Goal: Communication & Community: Answer question/provide support

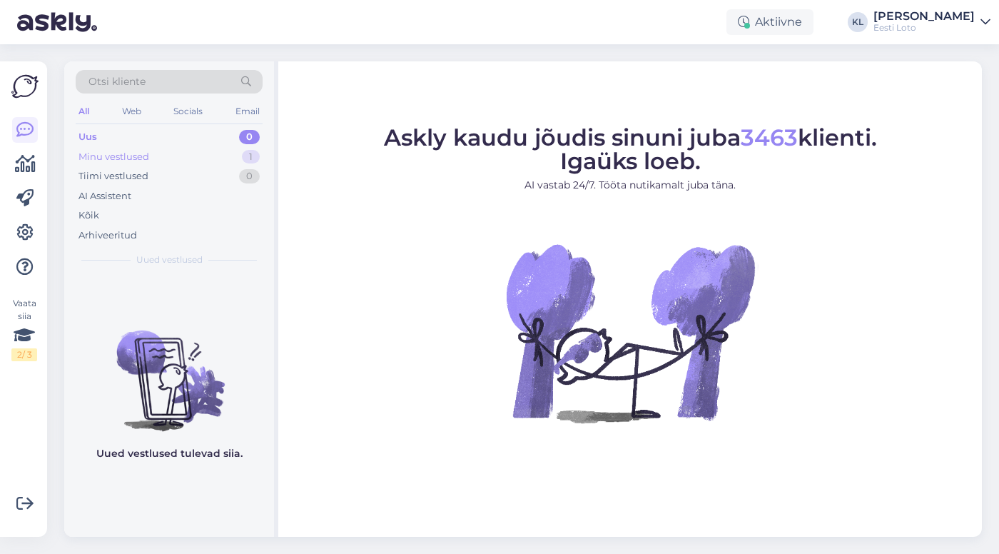
click at [176, 158] on div "Minu vestlused 1" at bounding box center [169, 157] width 187 height 20
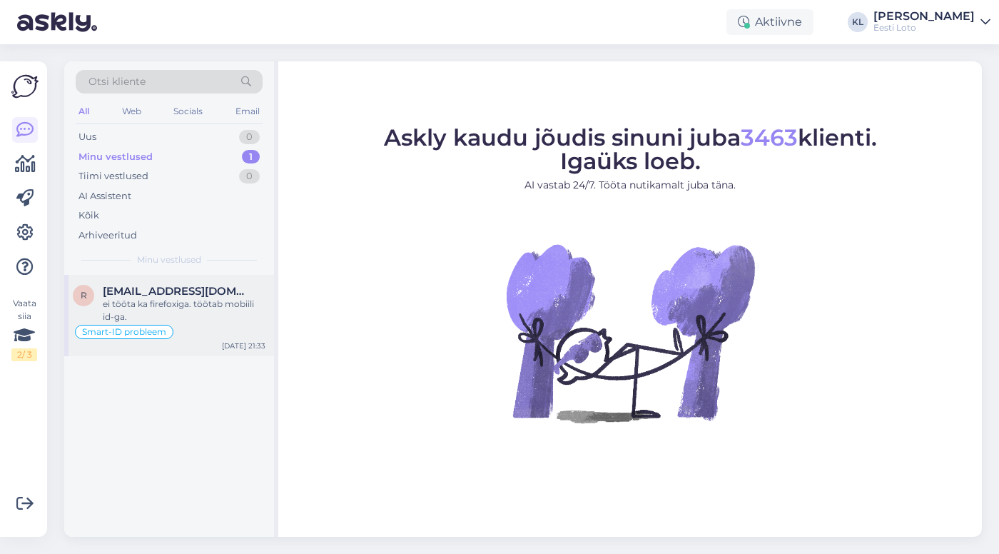
click at [163, 307] on div "ei tööta ka firefoxiga. töötab mobiili id-ga." at bounding box center [184, 310] width 163 height 26
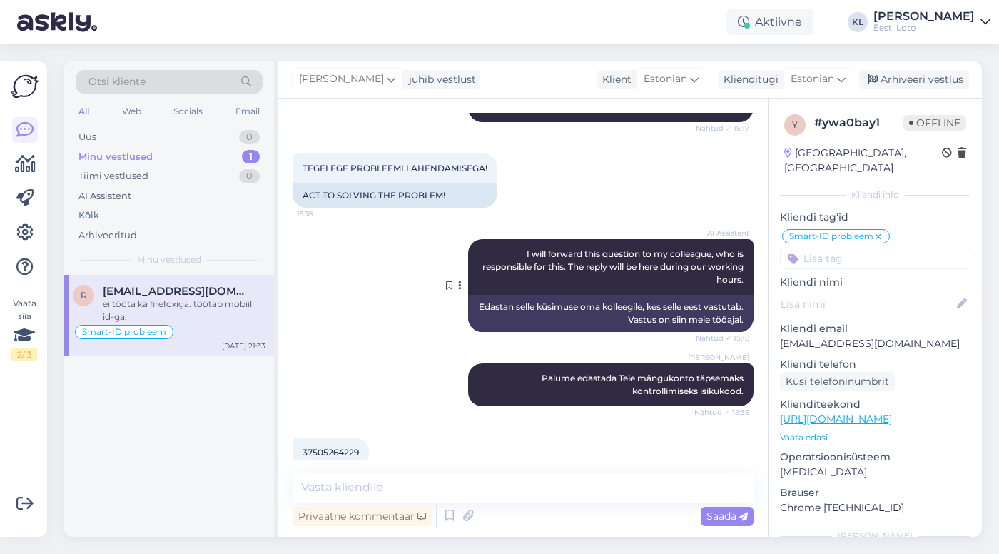
scroll to position [592, 0]
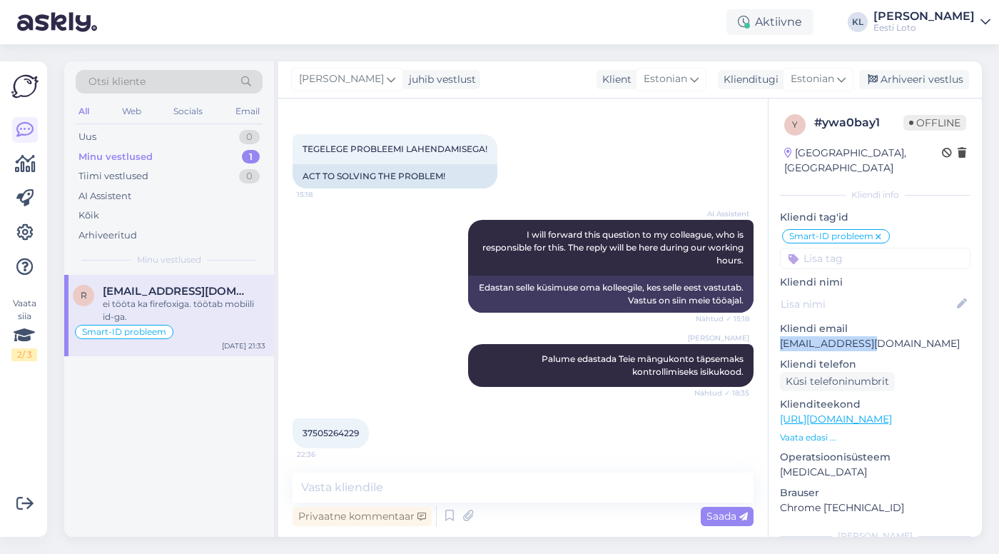
drag, startPoint x: 877, startPoint y: 332, endPoint x: 773, endPoint y: 326, distance: 103.6
click at [773, 326] on div "y # ywa0bay1 Offline [GEOGRAPHIC_DATA], [GEOGRAPHIC_DATA] Kliendi info Kliendi …" at bounding box center [874, 408] width 213 height 621
copy p "[EMAIL_ADDRESS][DOMAIN_NAME]"
click at [335, 435] on span "37505264229" at bounding box center [330, 432] width 56 height 11
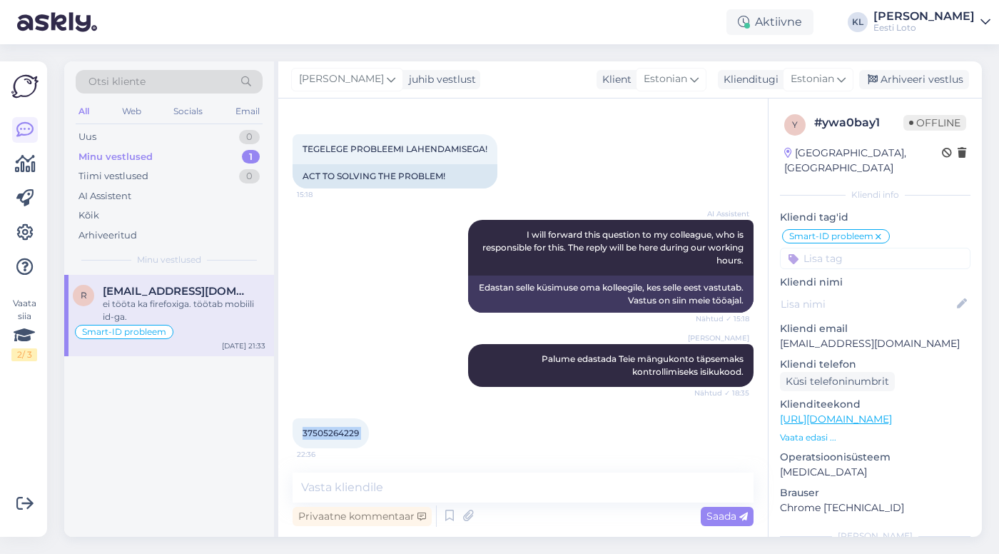
copy div "37505264229 22:36"
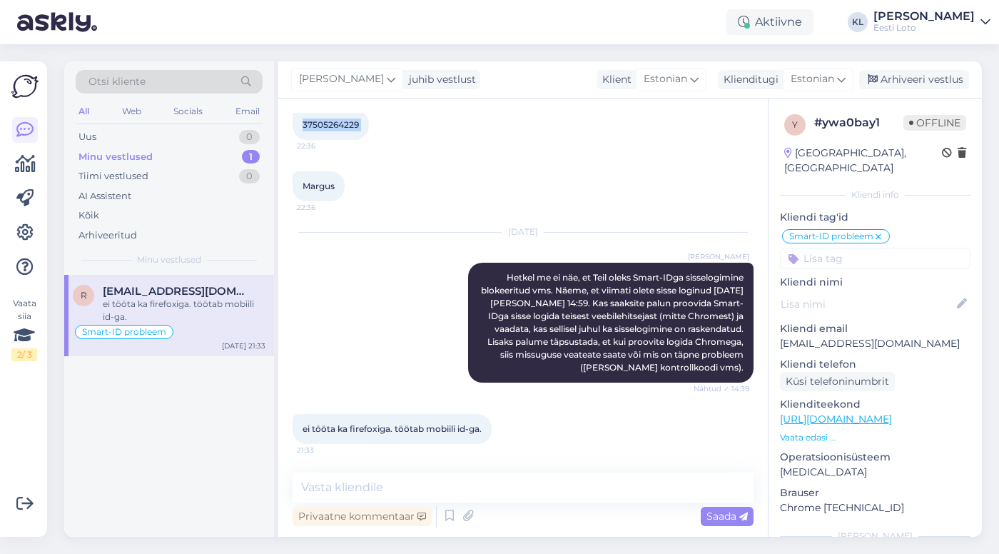
scroll to position [900, 0]
click at [906, 433] on div "y # ywa0bay1 Offline [GEOGRAPHIC_DATA], [GEOGRAPHIC_DATA] Kliendi info Kliendi …" at bounding box center [874, 408] width 213 height 621
drag, startPoint x: 850, startPoint y: 463, endPoint x: 774, endPoint y: 455, distance: 76.0
click at [774, 455] on div "y # ywa0bay1 Offline [GEOGRAPHIC_DATA], [GEOGRAPHIC_DATA] Kliendi info Kliendi …" at bounding box center [874, 408] width 213 height 621
drag, startPoint x: 876, startPoint y: 491, endPoint x: 776, endPoint y: 495, distance: 99.9
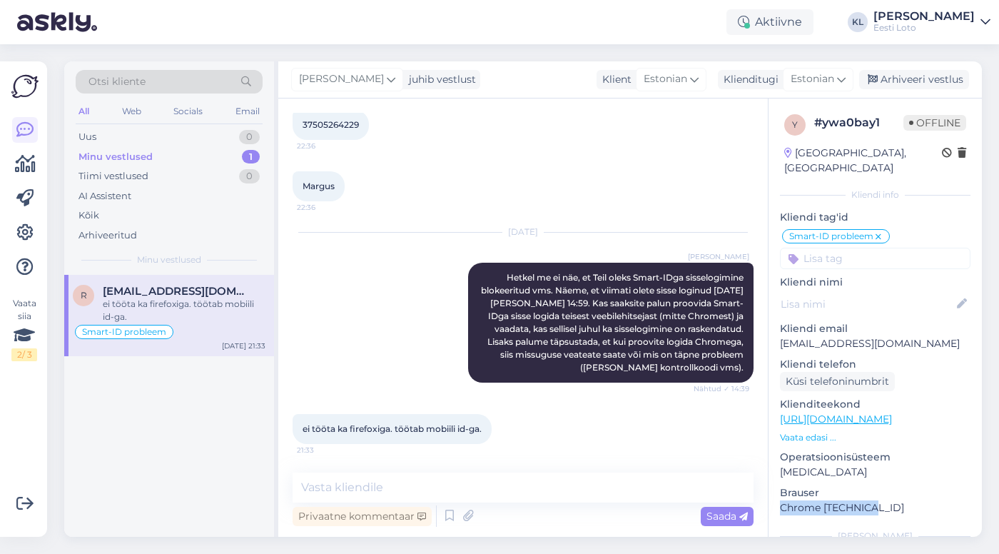
click at [776, 495] on div "y # ywa0bay1 Offline [GEOGRAPHIC_DATA], [GEOGRAPHIC_DATA] Kliendi info Kliendi …" at bounding box center [874, 408] width 213 height 621
click at [579, 485] on textarea at bounding box center [522, 487] width 461 height 30
click at [88, 112] on div "All" at bounding box center [84, 111] width 16 height 19
click at [133, 106] on div "Web" at bounding box center [131, 111] width 25 height 19
click at [123, 230] on div "Arhiveeritud" at bounding box center [107, 235] width 58 height 14
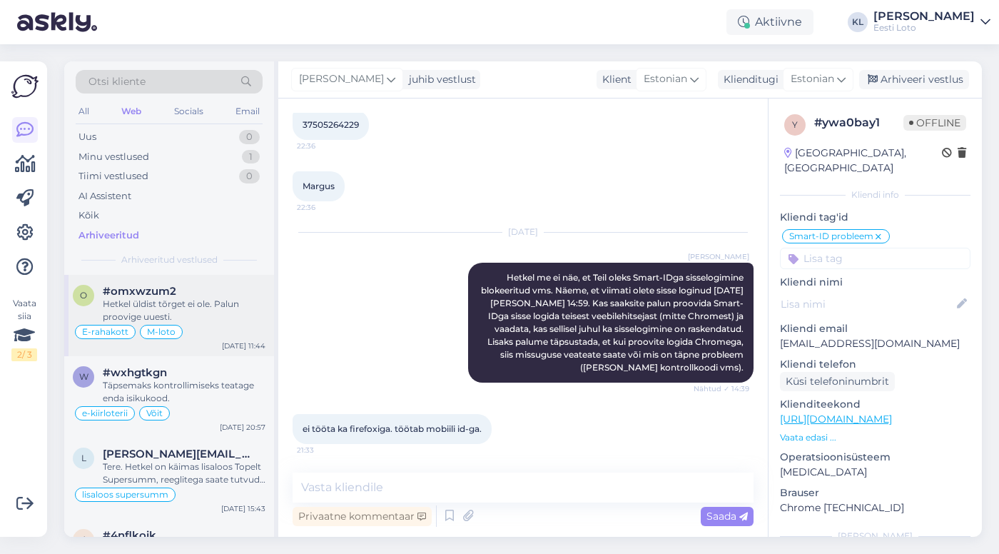
scroll to position [0, 0]
click at [190, 320] on div "Hetkel üldist tõrget ei ole. Palun proovige uuesti." at bounding box center [184, 310] width 163 height 26
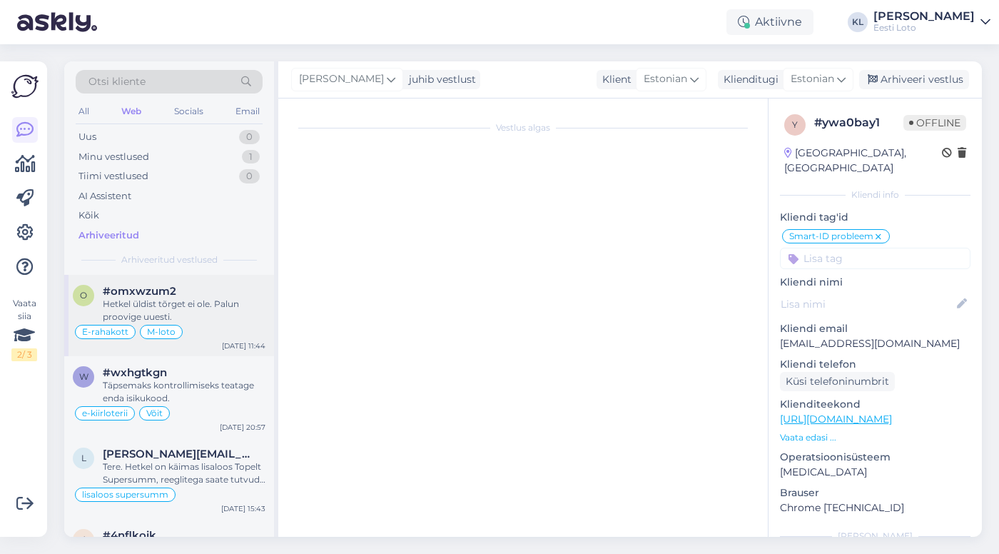
scroll to position [3490, 0]
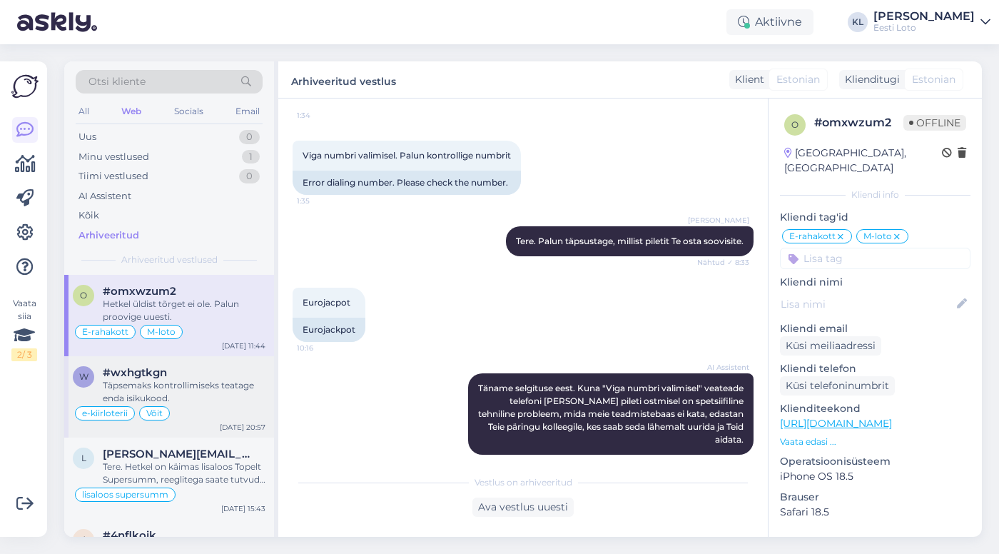
click at [187, 387] on div "Täpsemaks kontrollimiseks teatage enda isikukood." at bounding box center [184, 392] width 163 height 26
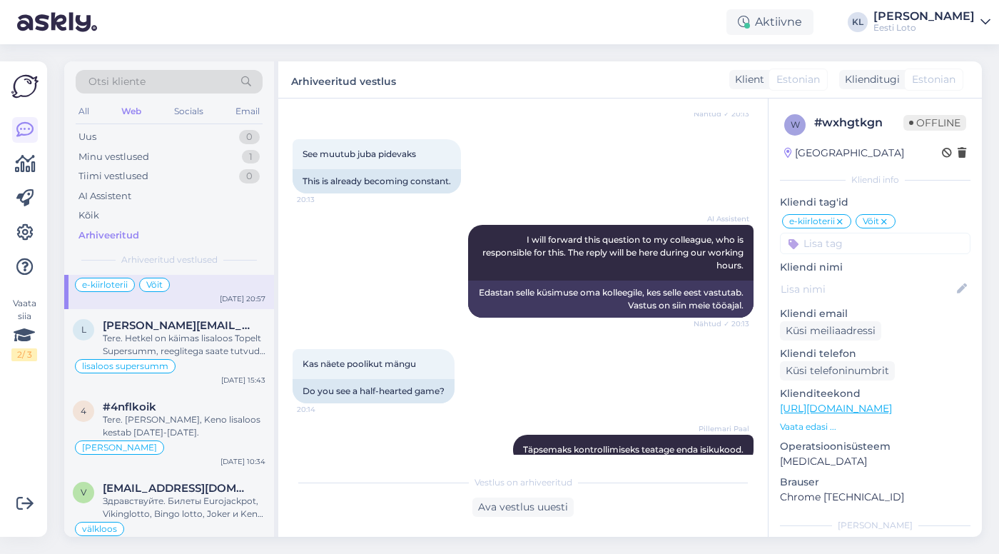
scroll to position [126, 0]
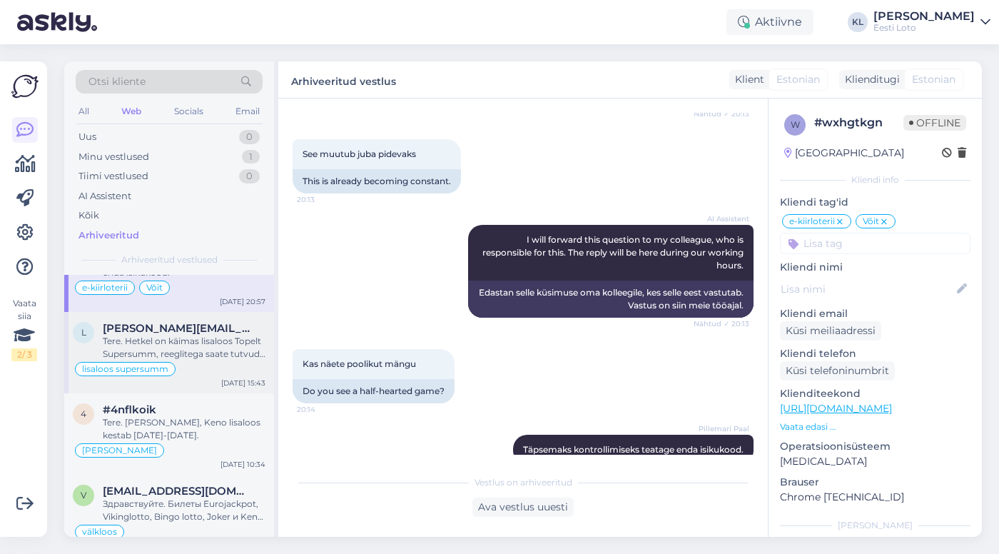
click at [149, 328] on span "[PERSON_NAME][EMAIL_ADDRESS][DOMAIN_NAME]" at bounding box center [177, 328] width 148 height 13
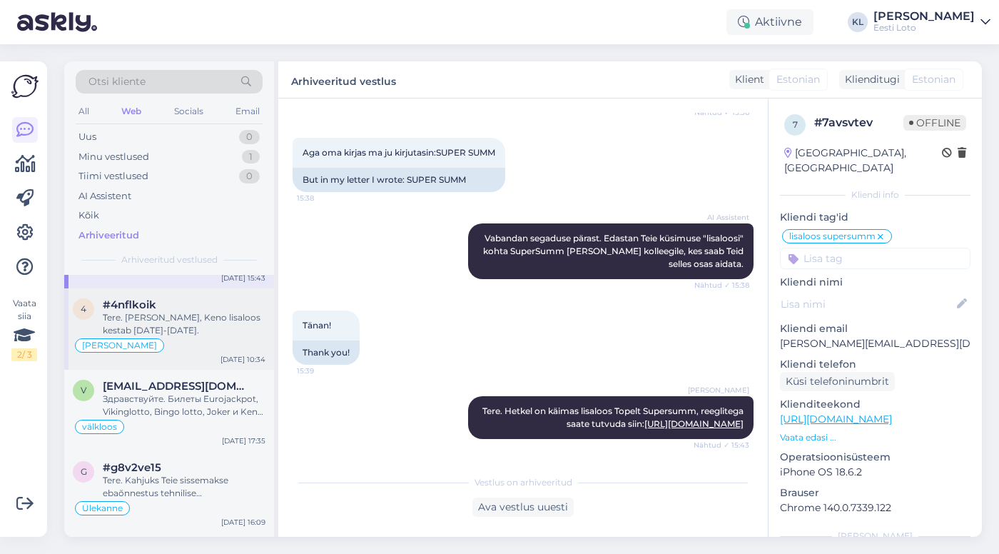
scroll to position [242, 0]
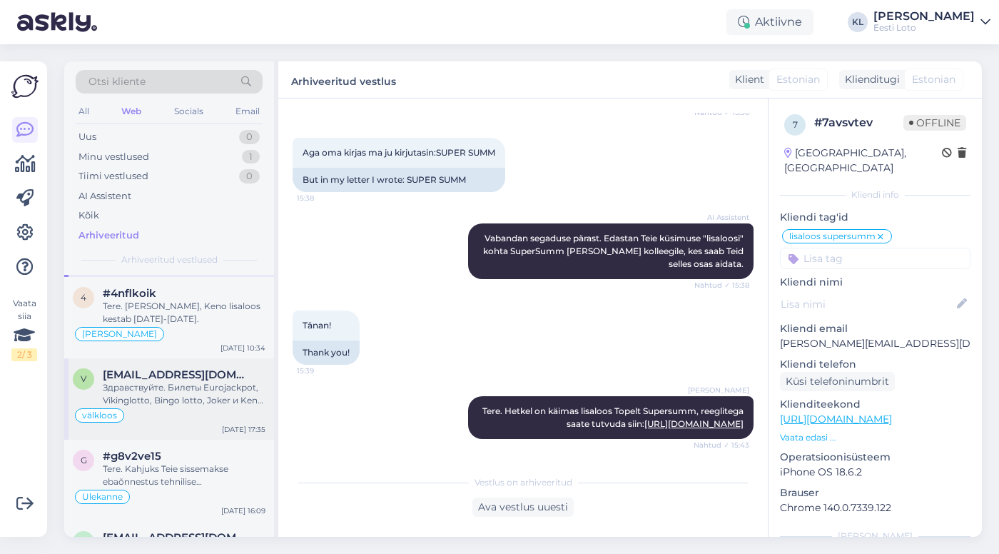
click at [169, 377] on span "[EMAIL_ADDRESS][DOMAIN_NAME]" at bounding box center [177, 374] width 148 height 13
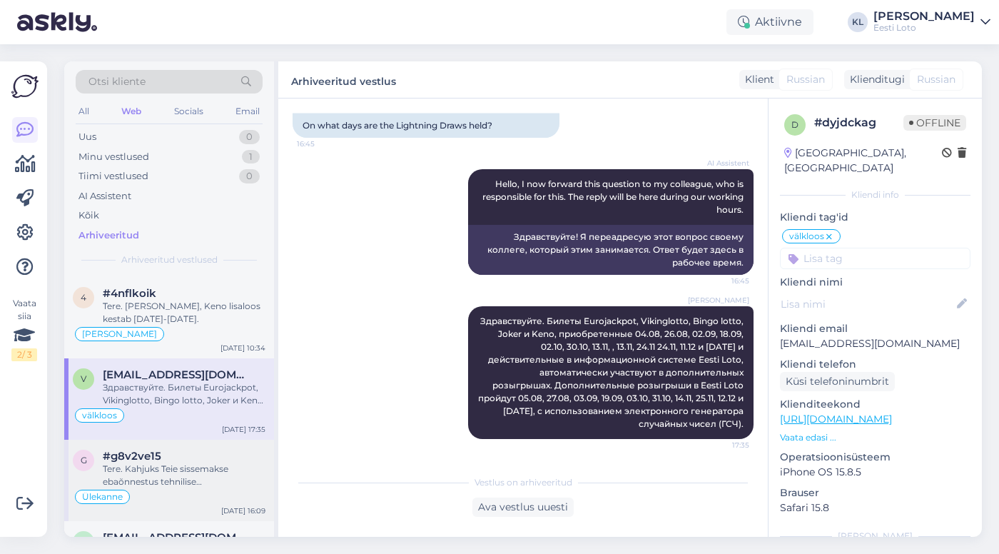
click at [162, 462] on div "Tere. Kahjuks Teie sissemakse ebaõnnestus tehnilise [PERSON_NAME] tõttu. Kontro…" at bounding box center [184, 475] width 163 height 26
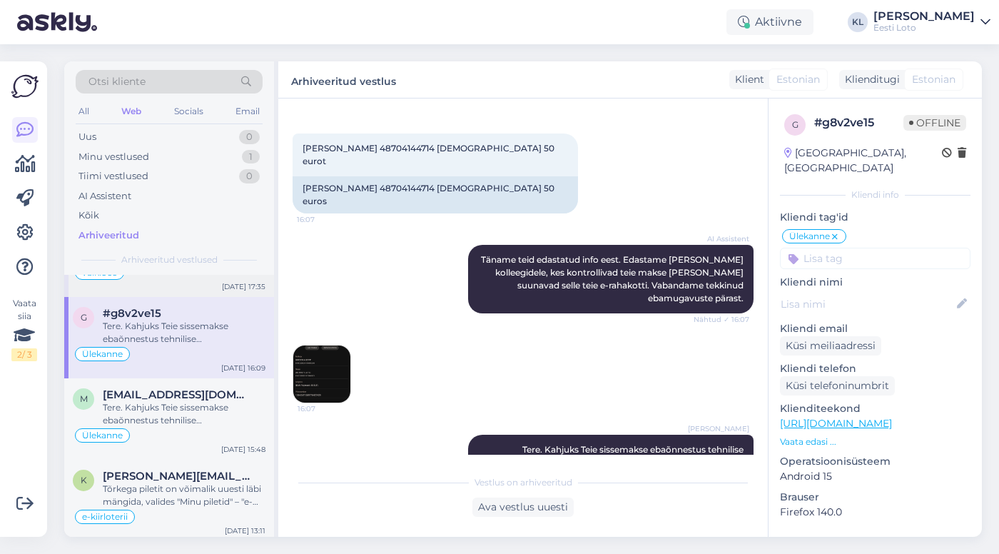
scroll to position [386, 0]
click at [178, 413] on div "Tere. Kahjuks Teie sissemakse ebaõnnestus tehnilise [PERSON_NAME] tõttu. Kontro…" at bounding box center [184, 412] width 163 height 26
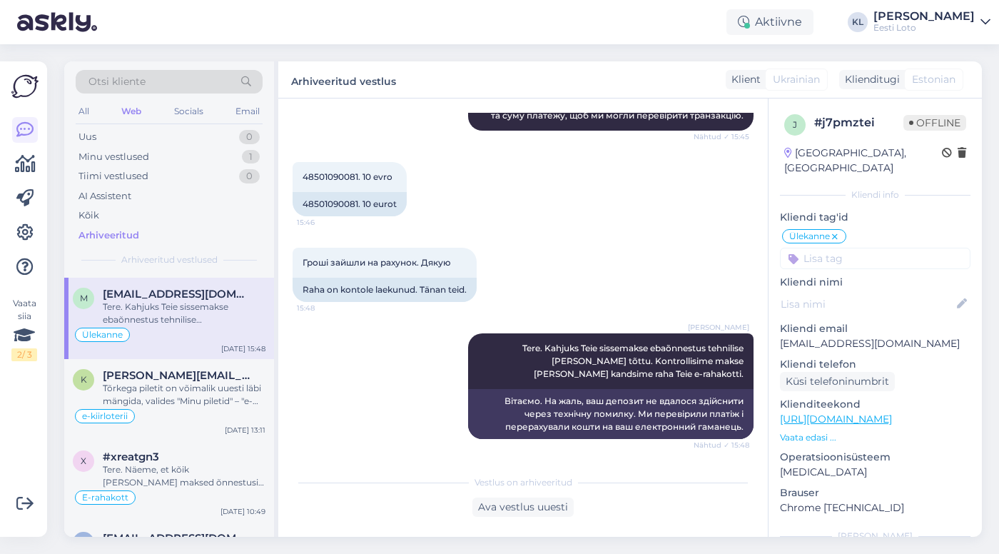
scroll to position [484, 0]
click at [188, 387] on div "Tõrkega piletit on võimalik uuesti läbi mängida, valides "Minu piletid" – "e-ki…" at bounding box center [184, 396] width 163 height 26
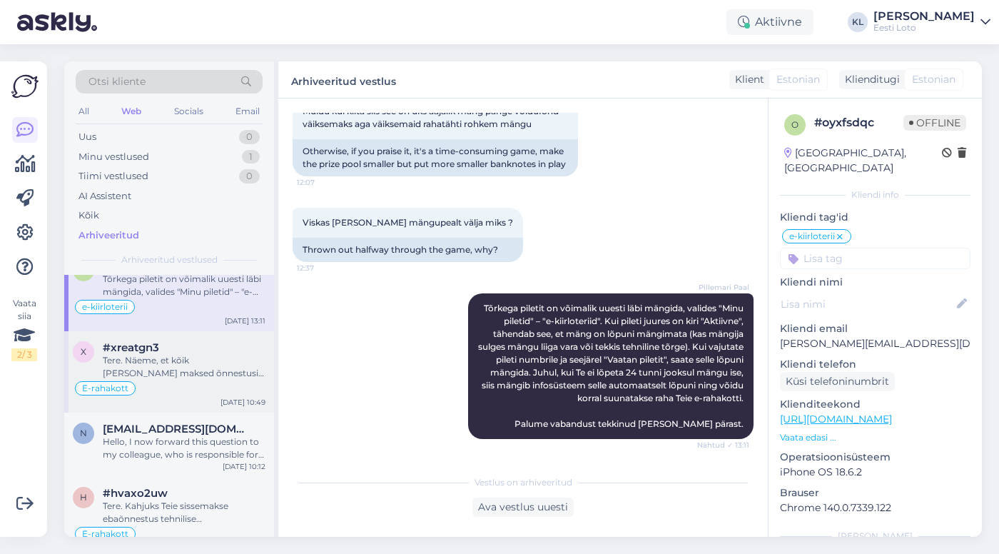
scroll to position [668, 0]
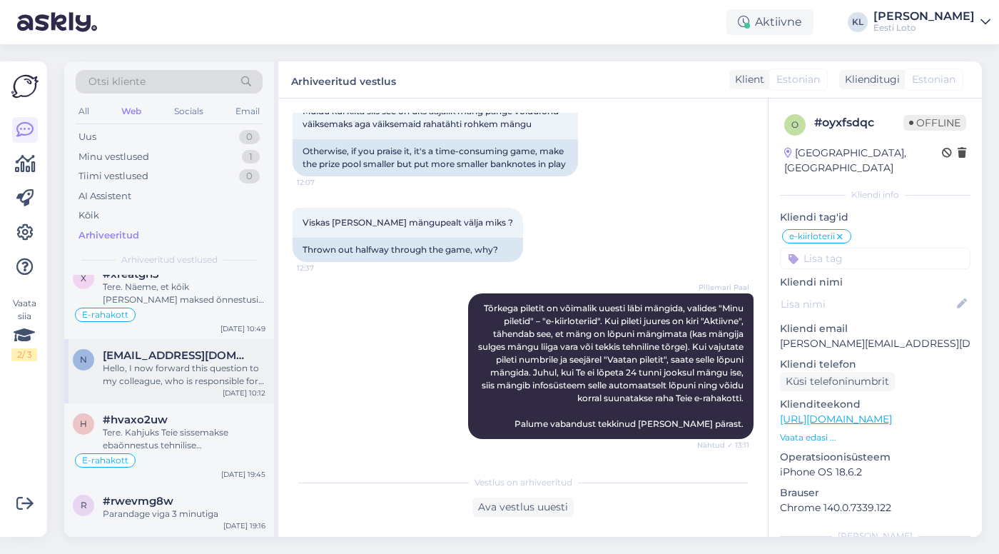
click at [175, 376] on div "Hello, I now forward this question to my colleague, who is responsible for this…" at bounding box center [184, 375] width 163 height 26
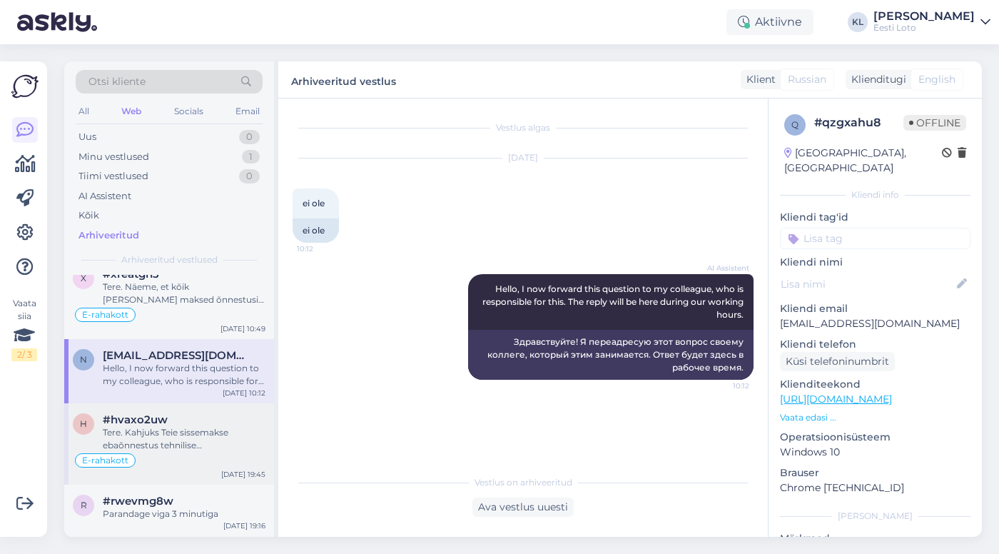
click at [167, 419] on div "#hvaxo2uw" at bounding box center [184, 419] width 163 height 13
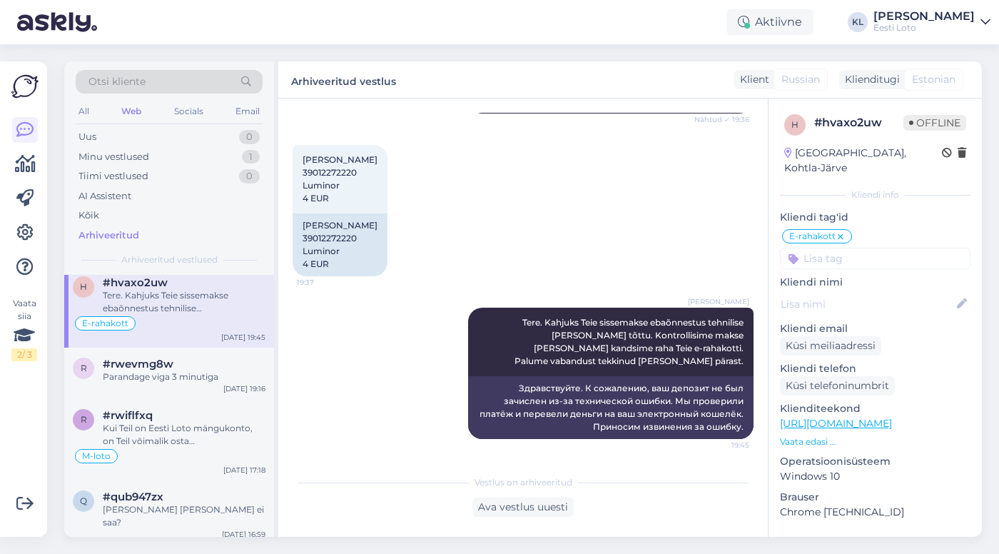
scroll to position [805, 0]
click at [180, 379] on div "Parandage viga 3 minutiga" at bounding box center [184, 375] width 163 height 13
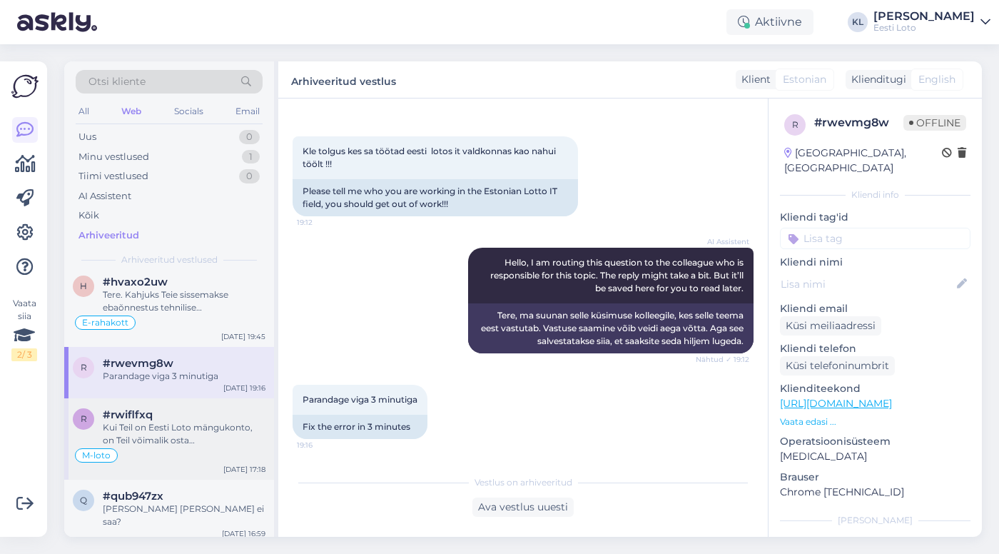
click at [180, 422] on div "Kui Teil on Eesti Loto mängukonto, on Teil võimalik osta [PERSON_NAME] telefoni…" at bounding box center [184, 434] width 163 height 26
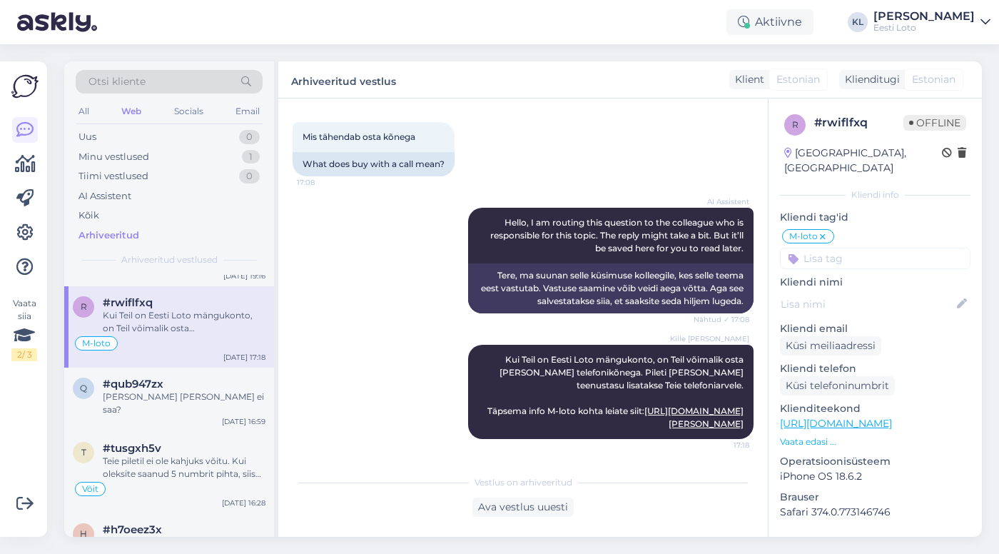
scroll to position [918, 0]
click at [181, 394] on div "[PERSON_NAME] [PERSON_NAME] ei saa?" at bounding box center [184, 402] width 163 height 26
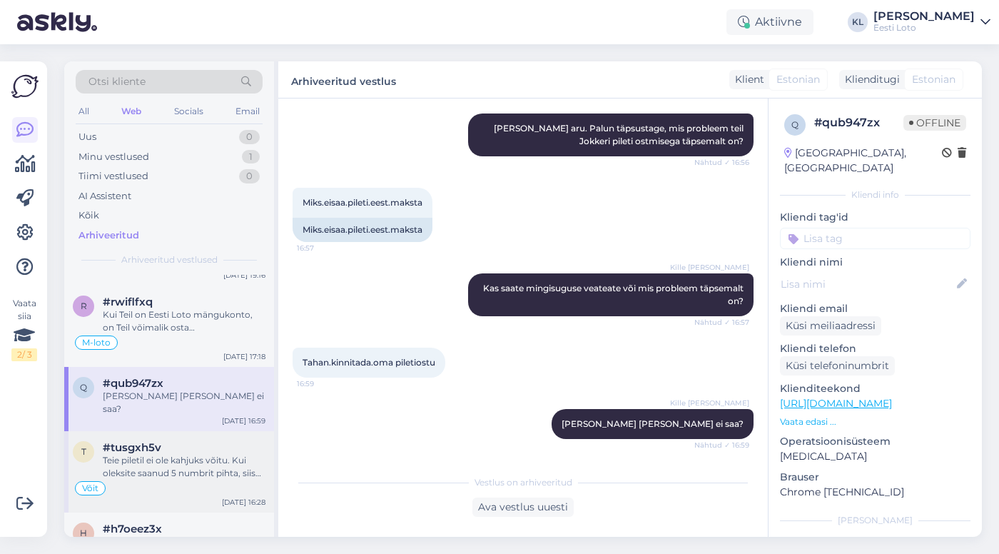
click at [178, 454] on div "Teie piletil ei ole kahjuks võitu. Kui oleksite saanud 5 numbrit pihta, siis se…" at bounding box center [184, 467] width 163 height 26
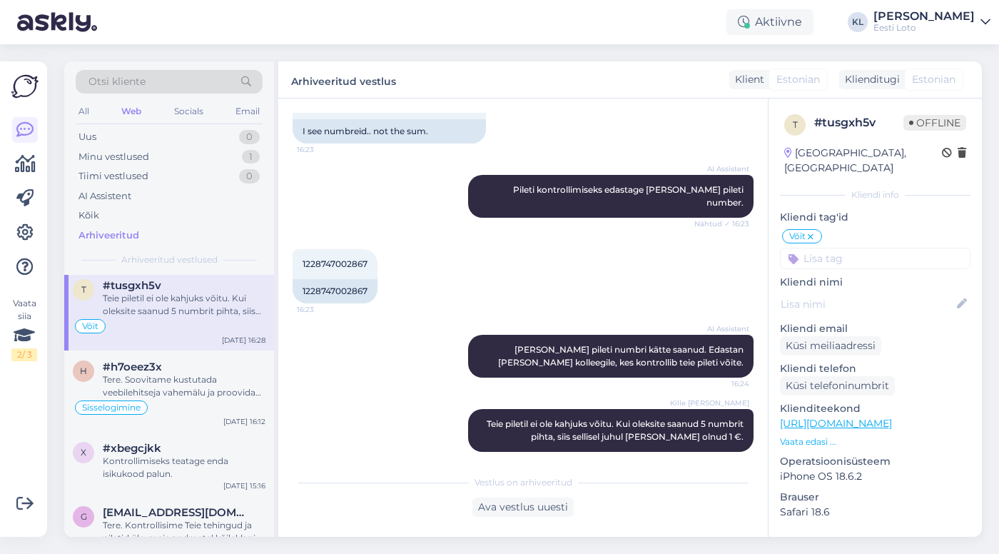
scroll to position [1079, 0]
click at [190, 376] on div "Tere. Soovitame kustutada veebilehitseja vahemälu ja proovida uuesti. Lisaks so…" at bounding box center [184, 387] width 163 height 26
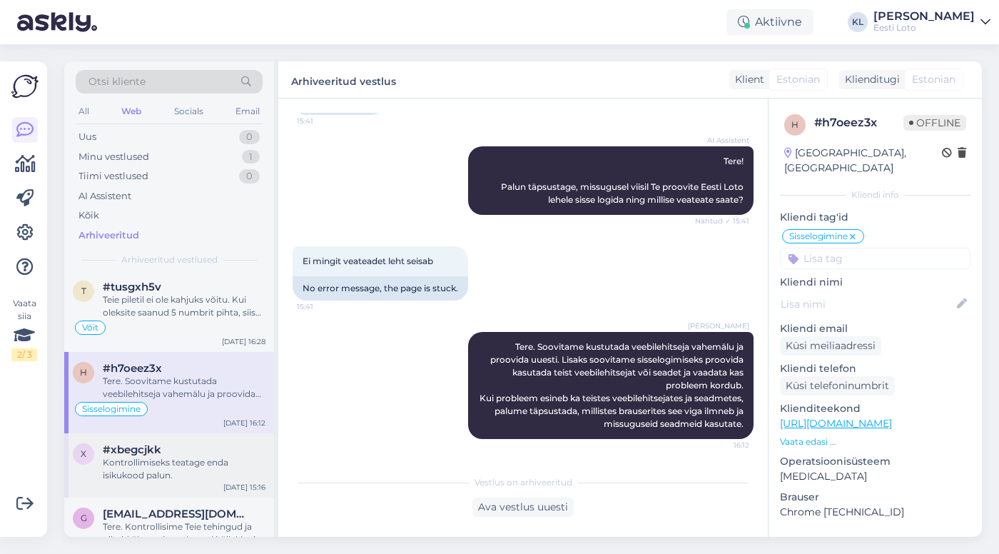
click at [186, 433] on div "x #xbegcjkk Kontrollimiseks teatage enda isikukood palun. [DATE] 15:16" at bounding box center [169, 465] width 210 height 64
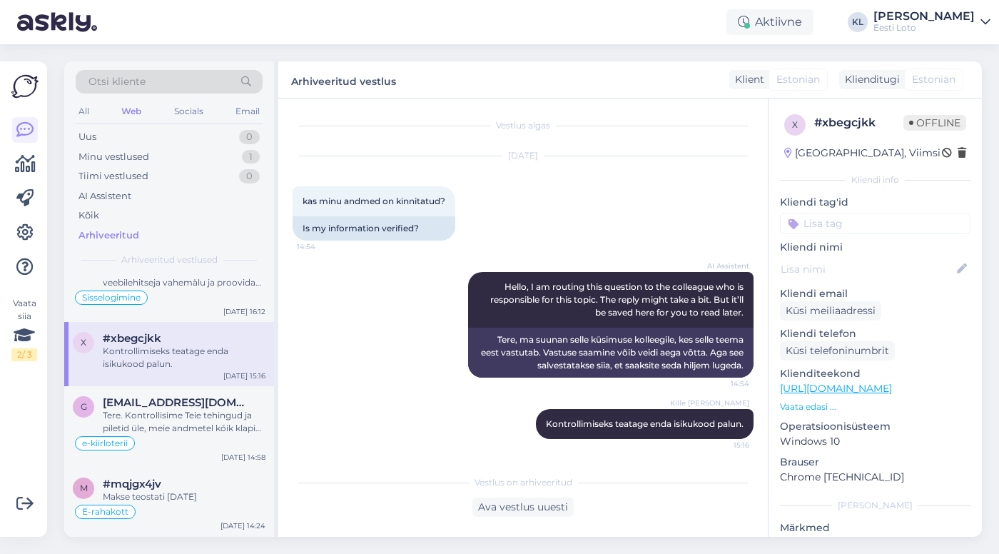
scroll to position [1223, 0]
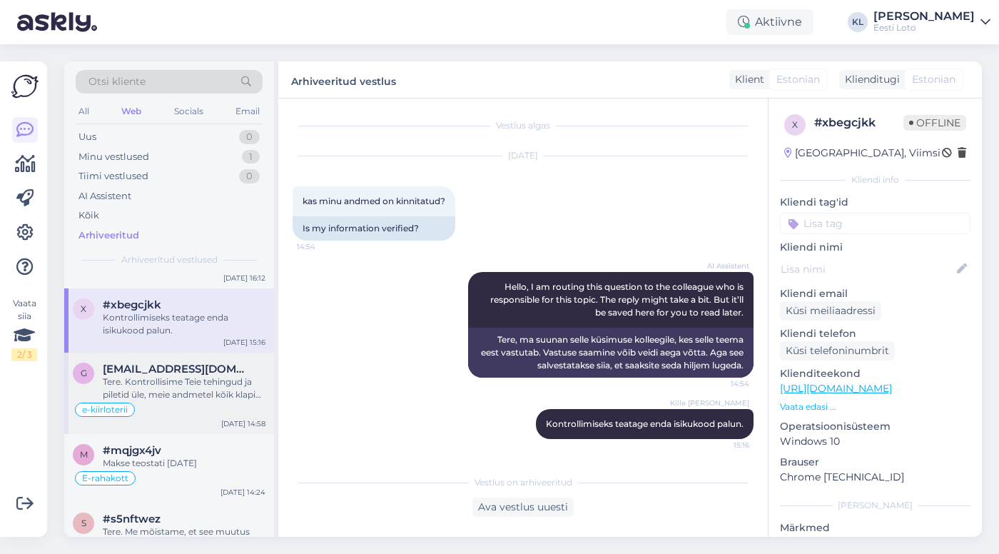
click at [190, 375] on div "Tere. Kontrollisime Teie tehingud ja piletid üle, meie andmetel kõik klapib ja …" at bounding box center [184, 388] width 163 height 26
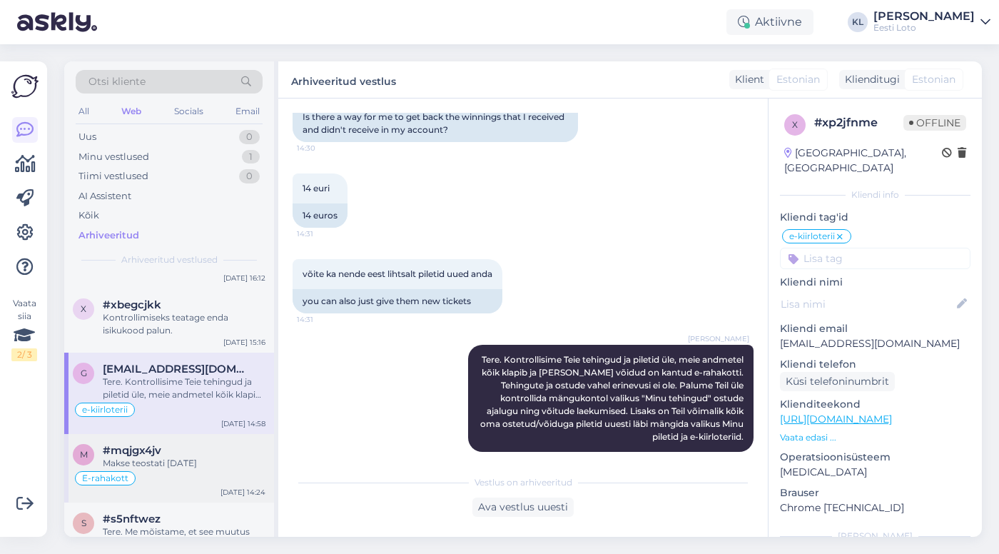
click at [190, 444] on div "#mqjgx4jv" at bounding box center [184, 450] width 163 height 13
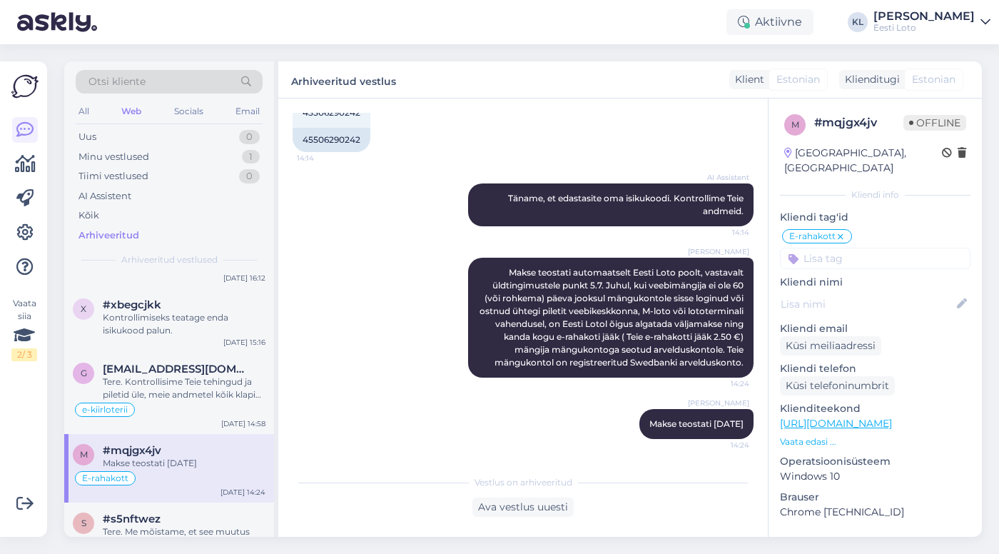
scroll to position [1325, 0]
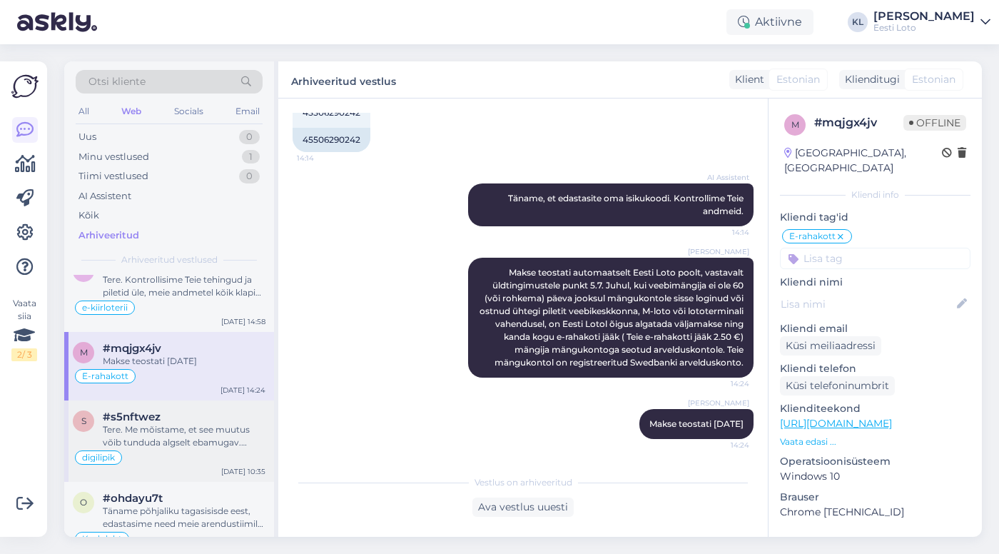
click at [168, 410] on div "#s5nftwez" at bounding box center [184, 416] width 163 height 13
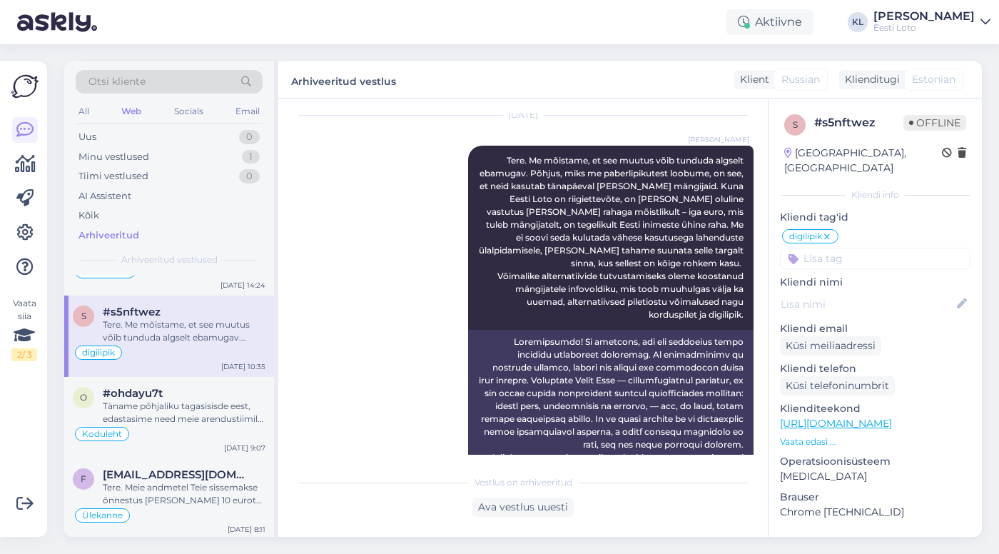
scroll to position [1443, 0]
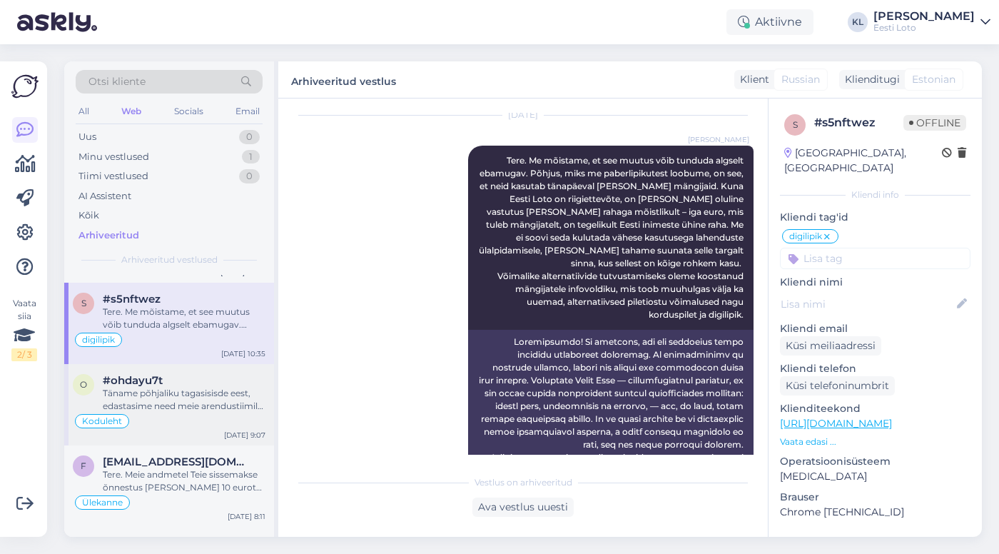
click at [178, 393] on div "Täname põhjaliku tagasisisde eest, edastasime need meie arendustiimile. Kõiki m…" at bounding box center [184, 400] width 163 height 26
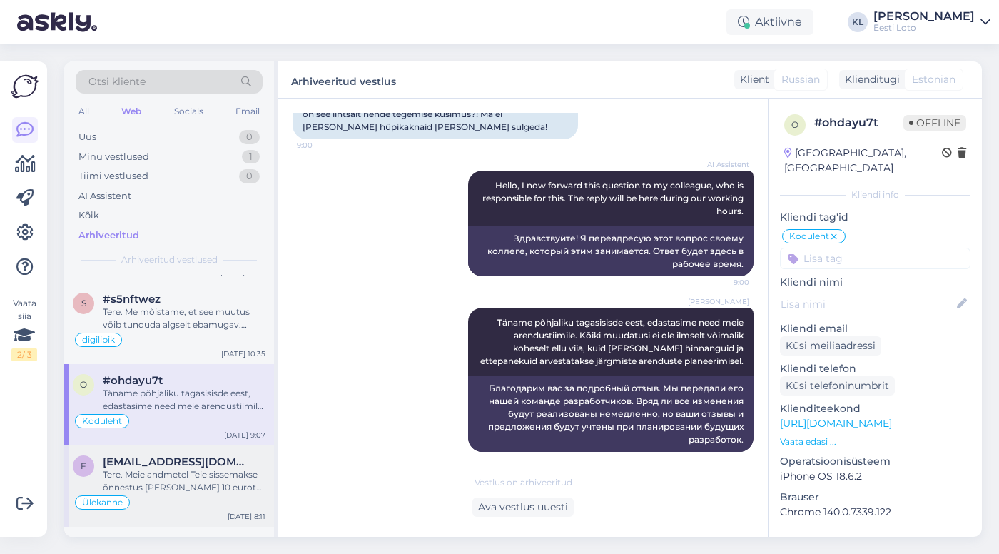
click at [178, 455] on span "[EMAIL_ADDRESS][DOMAIN_NAME]" at bounding box center [177, 461] width 148 height 13
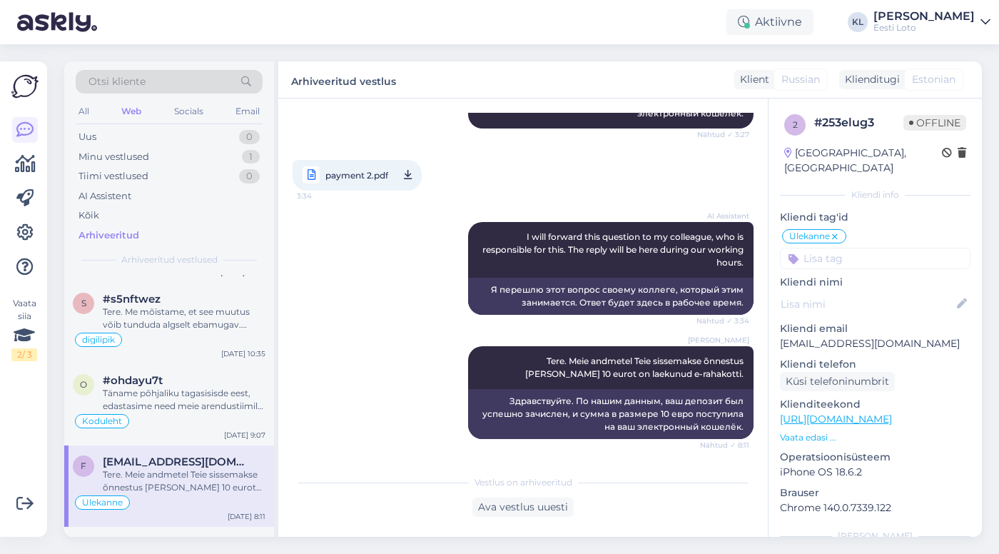
scroll to position [1576, 0]
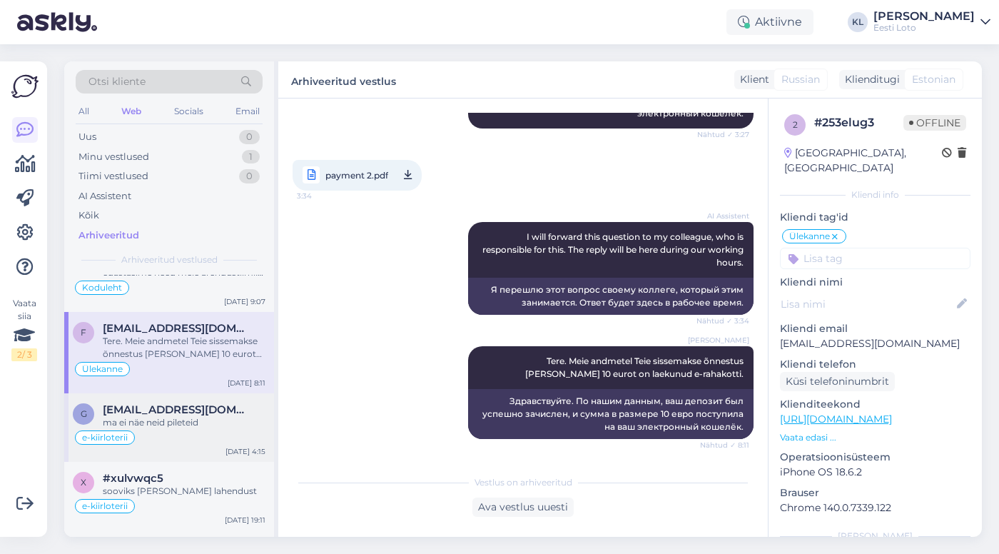
click at [178, 416] on div "ma ei näe neid pileteid" at bounding box center [184, 422] width 163 height 13
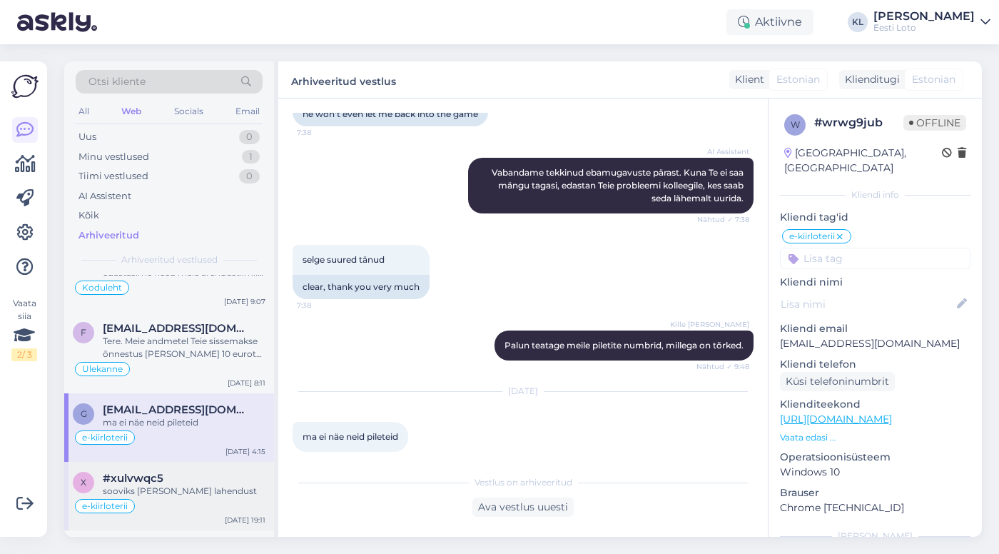
click at [178, 462] on div "x #xulvwqc5 sooviks [PERSON_NAME] lahendust e-kiirloterii [DATE] 19:11" at bounding box center [169, 496] width 210 height 68
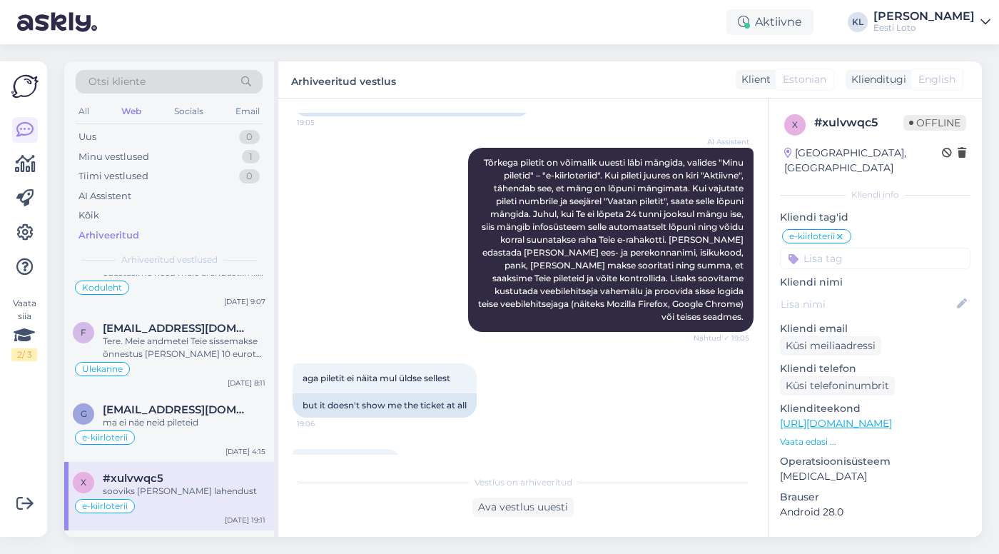
type textarea "temalt ka pöördumised: #xp2jfnme ja #wrwg9jub"
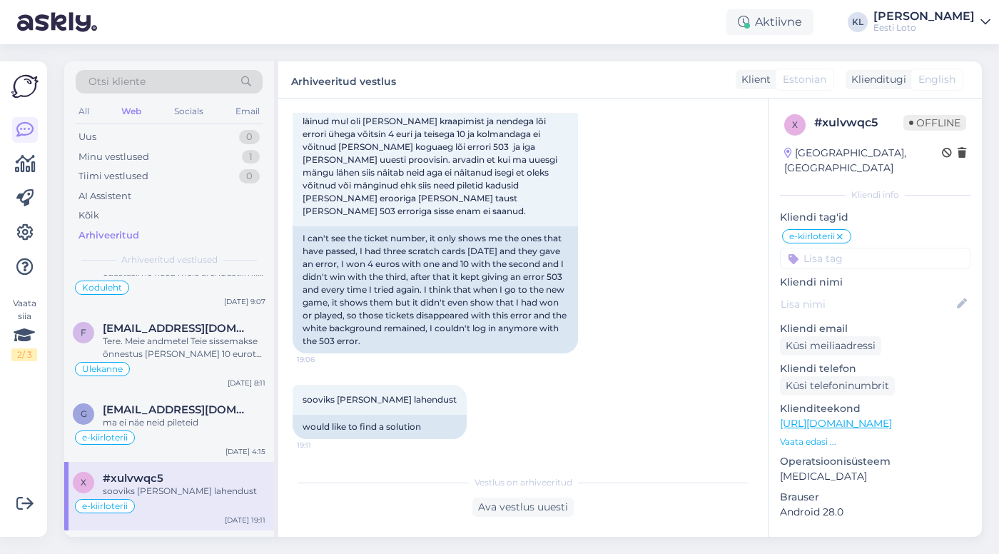
scroll to position [0, 0]
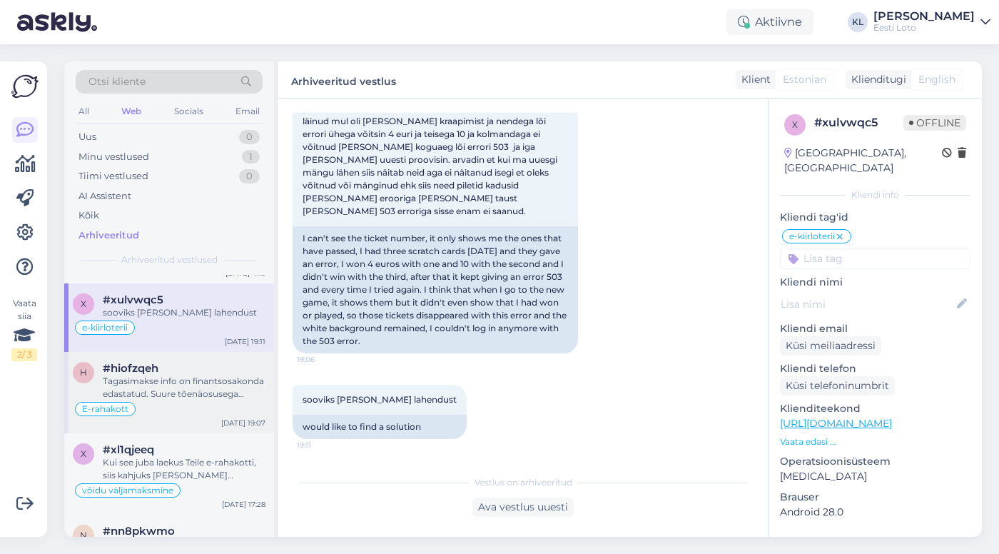
click at [180, 374] on div "Tagasimakse info on finantsosakonda edastatud. Suure tõenäosusega tagastatakse …" at bounding box center [184, 387] width 163 height 26
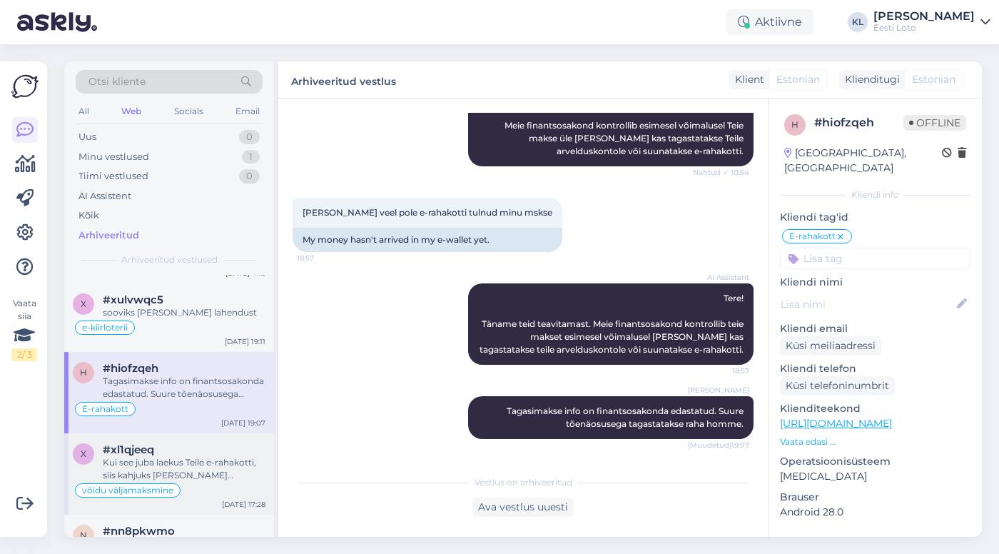
click at [180, 443] on div "#xl1qjeeq" at bounding box center [184, 449] width 163 height 13
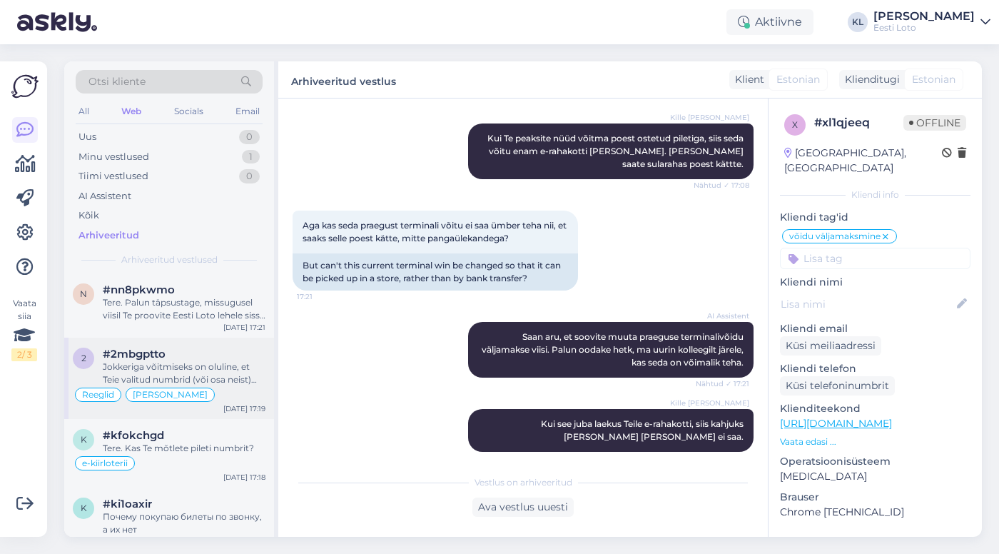
click at [183, 360] on div "Jokkeriga võitmiseks on oluline, et Teie valitud numbrid (või osa neist) langev…" at bounding box center [184, 373] width 163 height 26
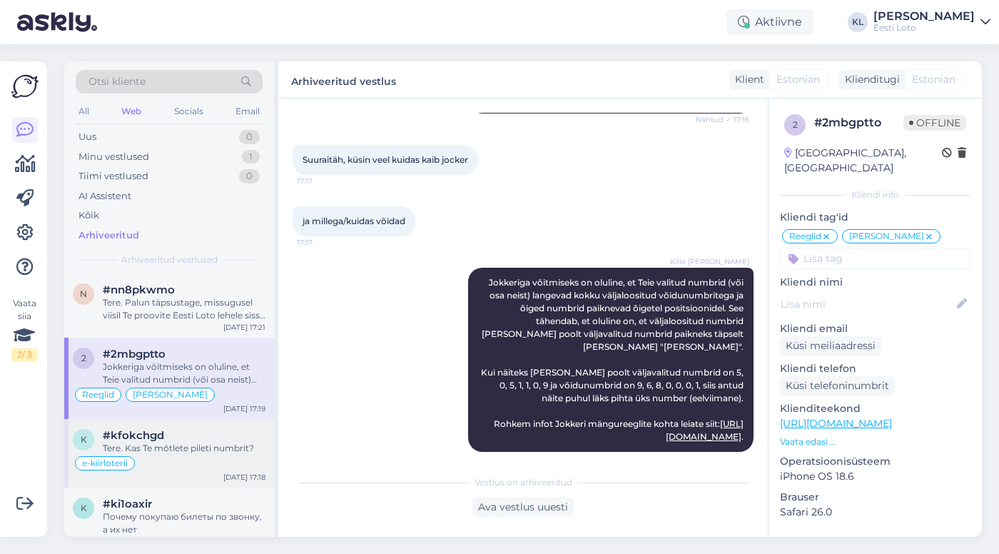
click at [183, 429] on div "#kfokchgd" at bounding box center [184, 435] width 163 height 13
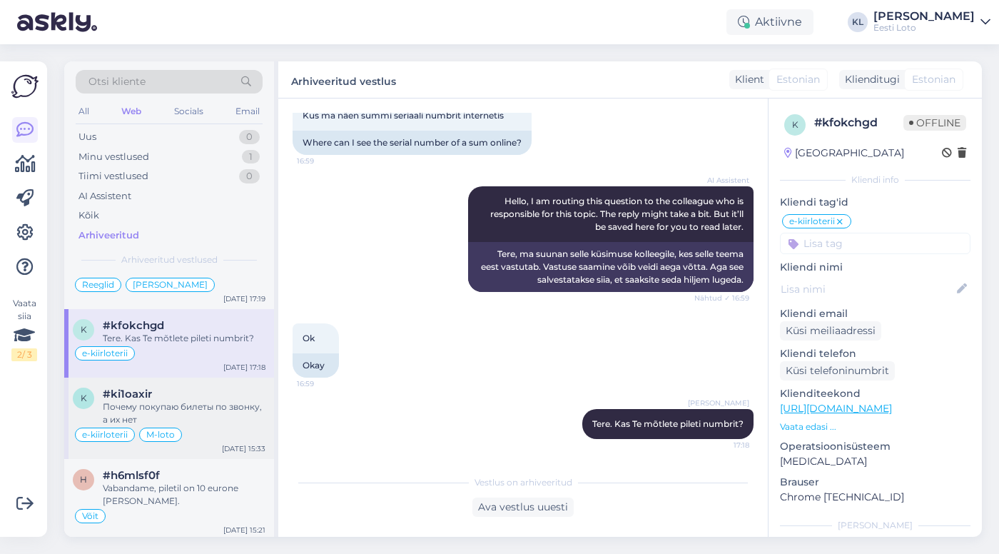
click at [190, 387] on div "#ki1oaxir" at bounding box center [184, 393] width 163 height 13
type textarea "suheldud telefoni [PERSON_NAME]"
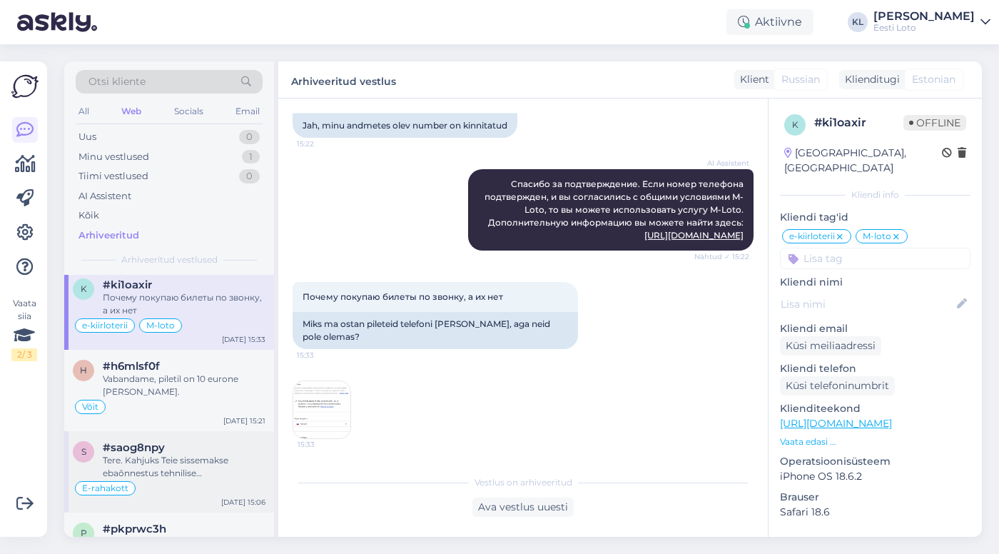
click at [186, 454] on div "Tere. Kahjuks Teie sissemakse ebaõnnestus tehnilise [PERSON_NAME] tõttu. Kontro…" at bounding box center [184, 467] width 163 height 26
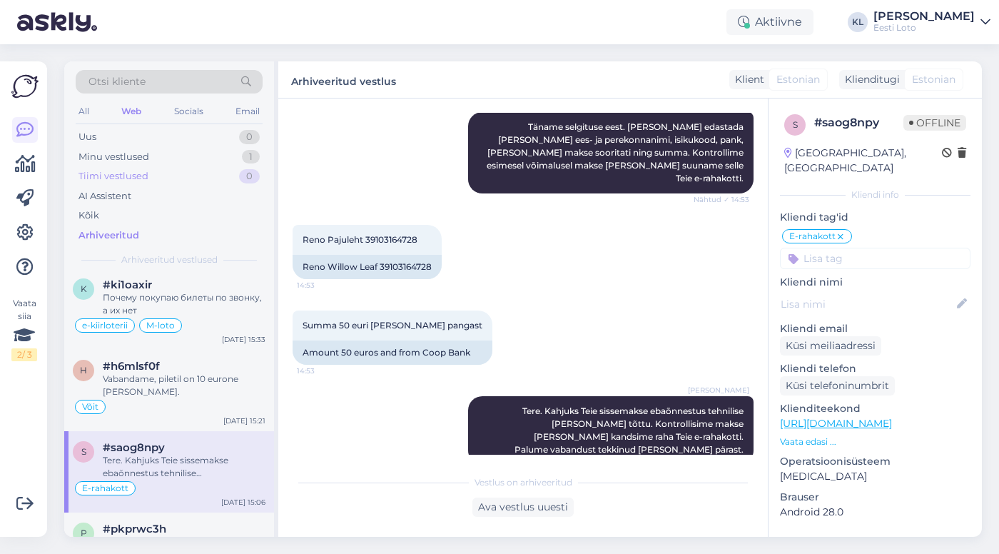
click at [88, 175] on div "Tiimi vestlused" at bounding box center [113, 176] width 70 height 14
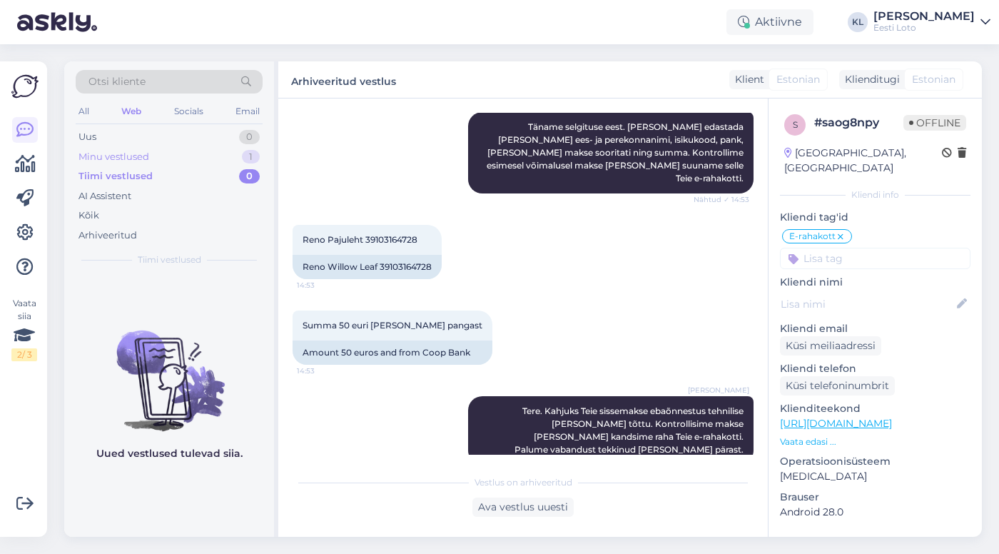
click at [228, 151] on div "Minu vestlused 1" at bounding box center [169, 157] width 187 height 20
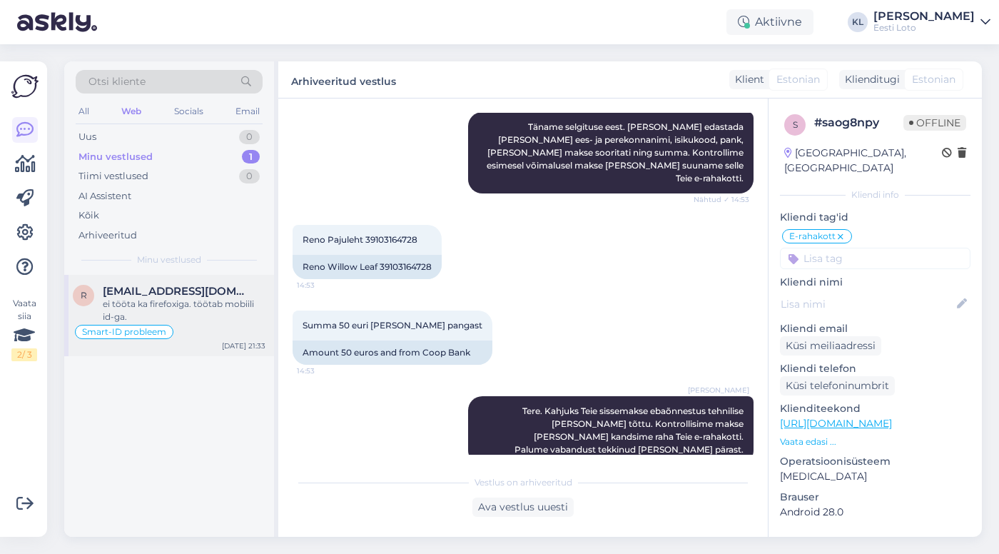
click at [187, 315] on div "ei tööta ka firefoxiga. töötab mobiili id-ga." at bounding box center [184, 310] width 163 height 26
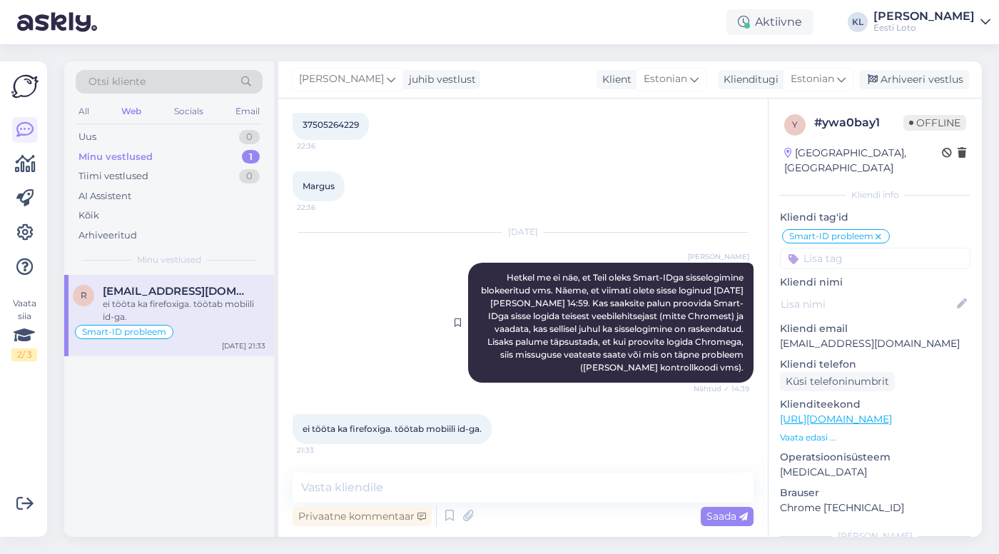
scroll to position [900, 0]
